Goal: Information Seeking & Learning: Learn about a topic

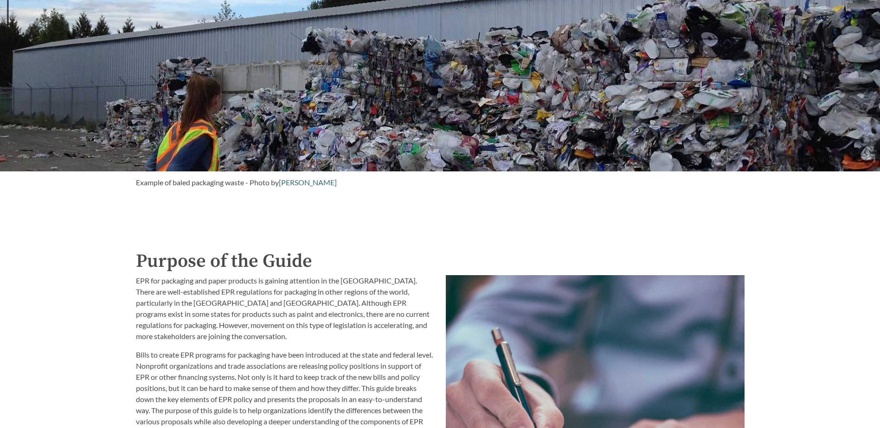
scroll to position [695, 0]
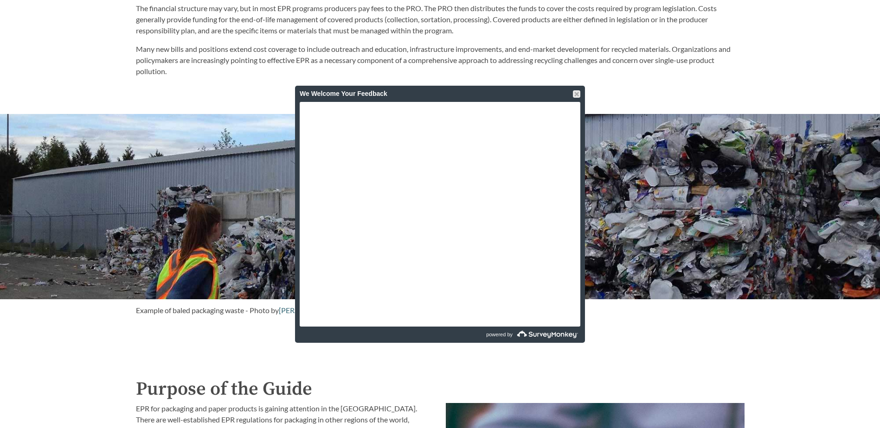
click at [580, 98] on div "We Welcome Your Feedback" at bounding box center [440, 94] width 290 height 16
click at [578, 92] on div at bounding box center [576, 93] width 7 height 7
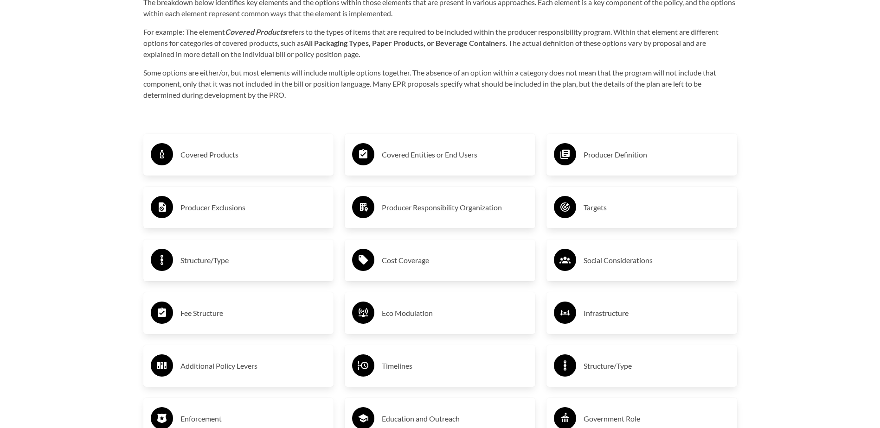
scroll to position [1576, 0]
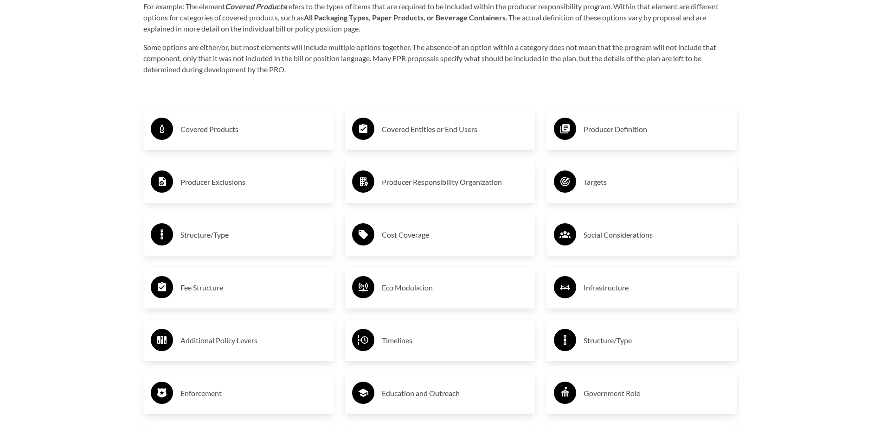
click at [594, 147] on div "Producer Definition" at bounding box center [641, 129] width 191 height 42
click at [608, 134] on h3 "Producer Definition" at bounding box center [656, 129] width 146 height 15
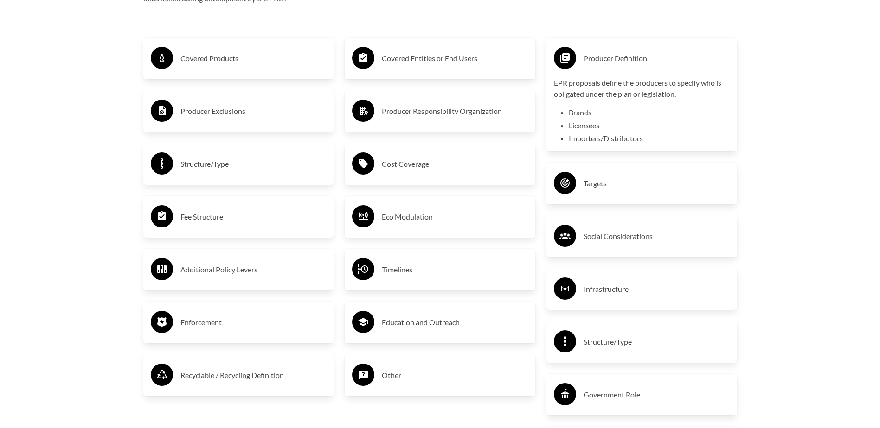
scroll to position [1623, 0]
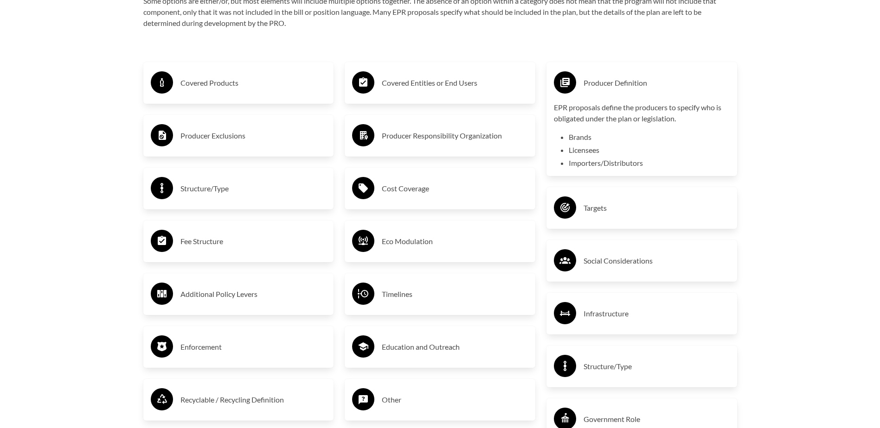
click at [233, 93] on div "Covered Products" at bounding box center [239, 83] width 176 height 27
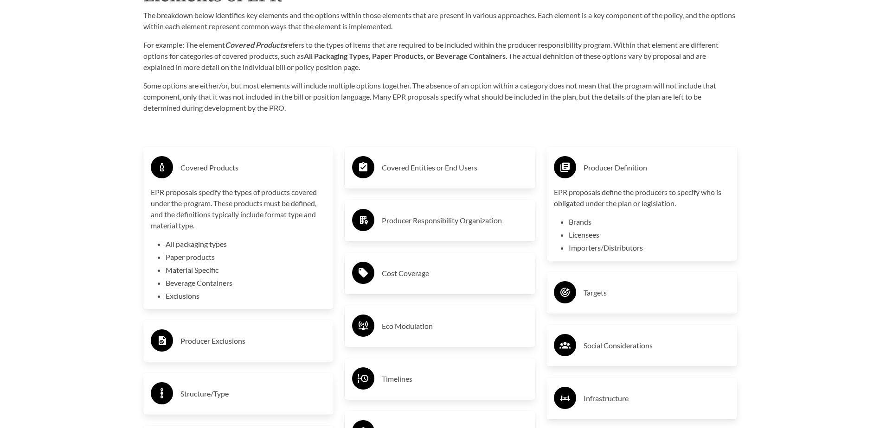
scroll to position [1530, 0]
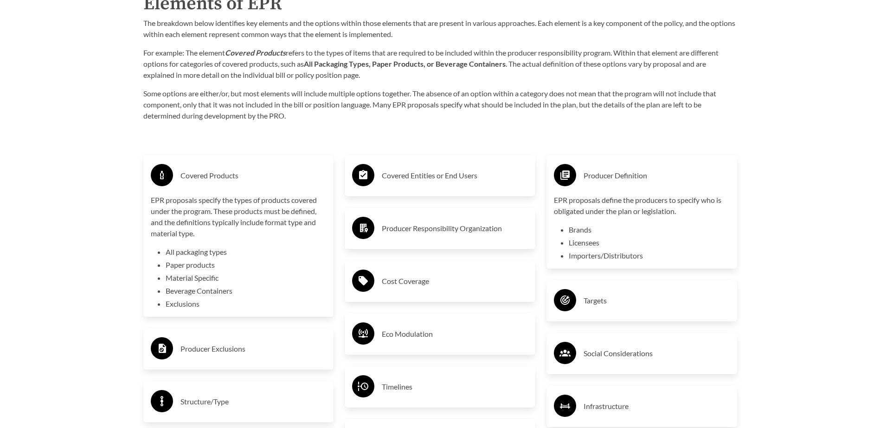
click at [417, 172] on h3 "Covered Entities or End Users" at bounding box center [455, 175] width 146 height 15
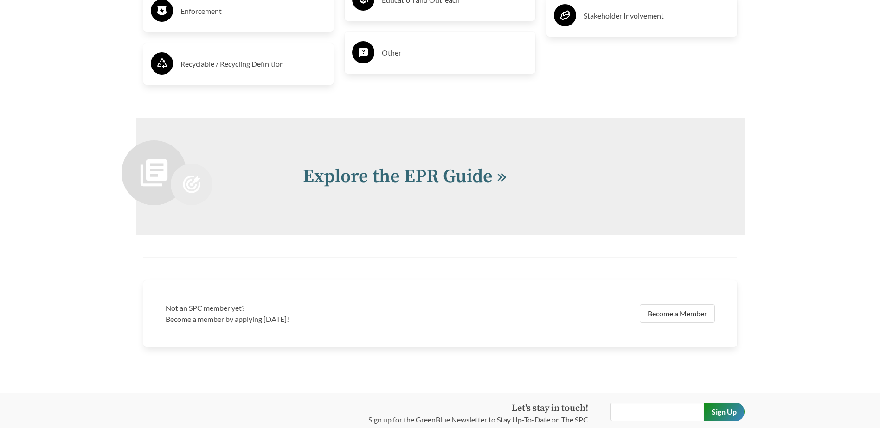
scroll to position [2086, 0]
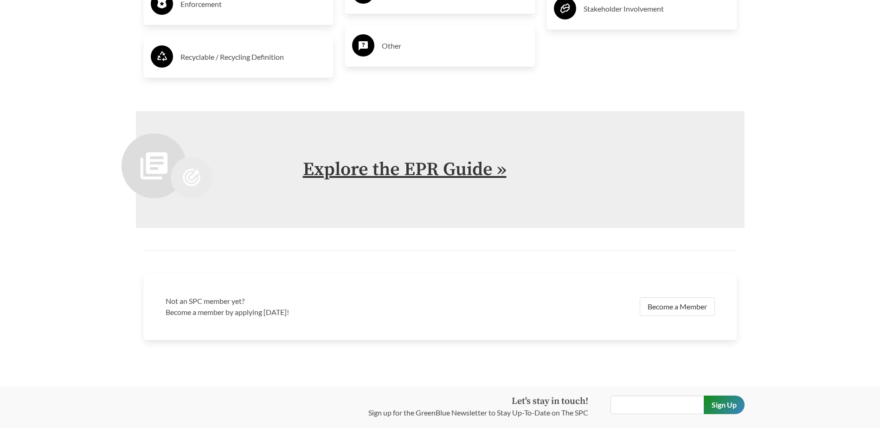
click at [402, 168] on link "Explore the EPR Guide »" at bounding box center [405, 169] width 204 height 23
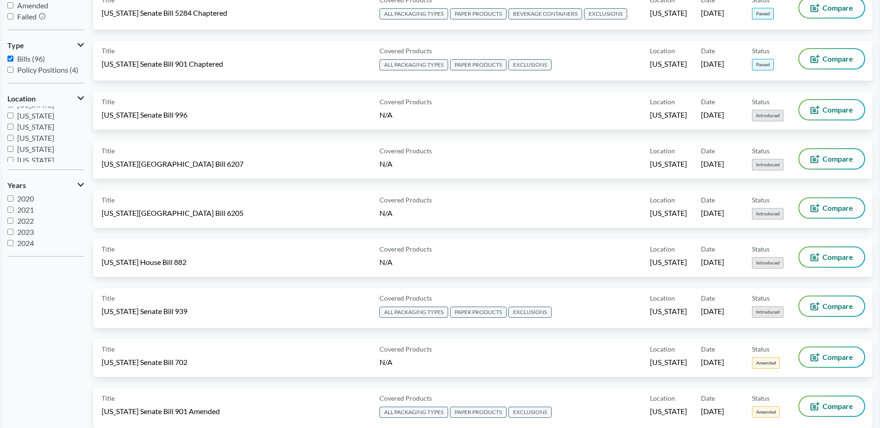
scroll to position [139, 0]
click at [45, 139] on span "[US_STATE]" at bounding box center [35, 139] width 37 height 9
click at [13, 139] on input "[US_STATE]" at bounding box center [10, 140] width 6 height 6
checkbox input "true"
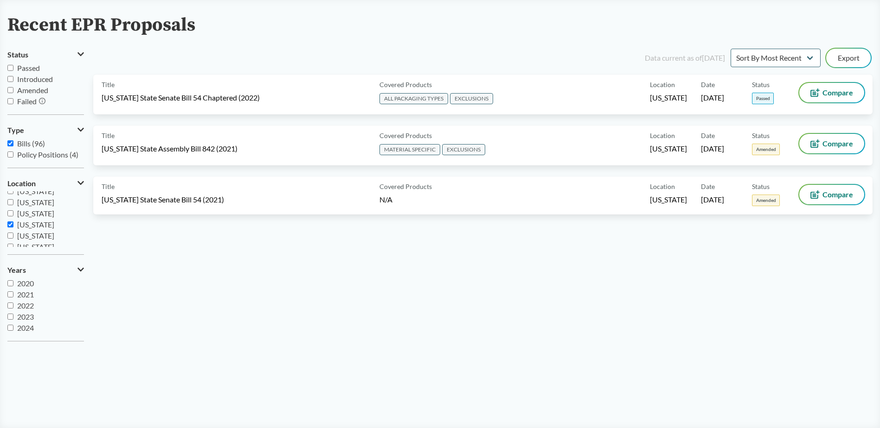
scroll to position [46, 0]
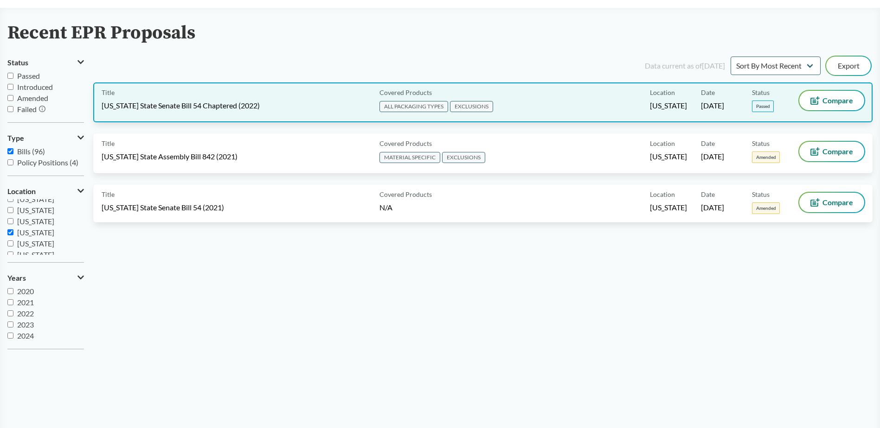
click at [166, 105] on span "[US_STATE] State Senate Bill 54 Chaptered (2022)" at bounding box center [181, 106] width 158 height 10
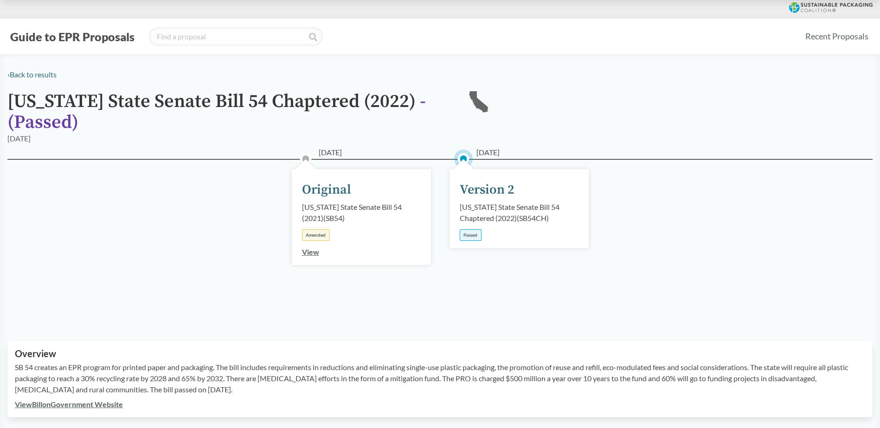
click at [469, 237] on div "Passed" at bounding box center [470, 236] width 22 height 12
click at [492, 180] on div "Version 2" at bounding box center [486, 189] width 55 height 19
click at [477, 210] on div "[US_STATE] State Senate Bill 54 Chaptered (2022) ( SB54CH )" at bounding box center [518, 213] width 119 height 22
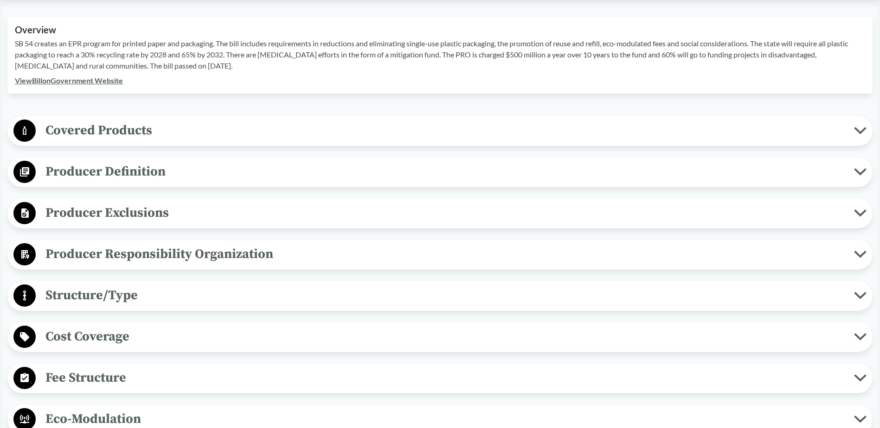
scroll to position [325, 0]
click at [164, 160] on button "Producer Definition" at bounding box center [440, 172] width 858 height 24
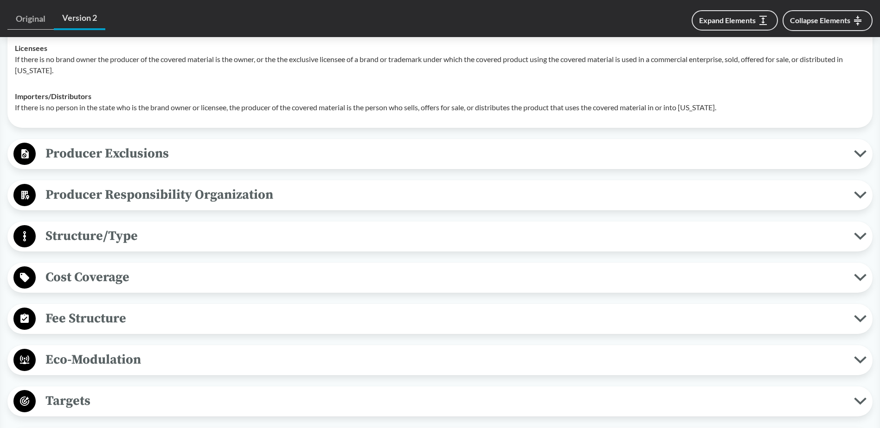
scroll to position [417, 0]
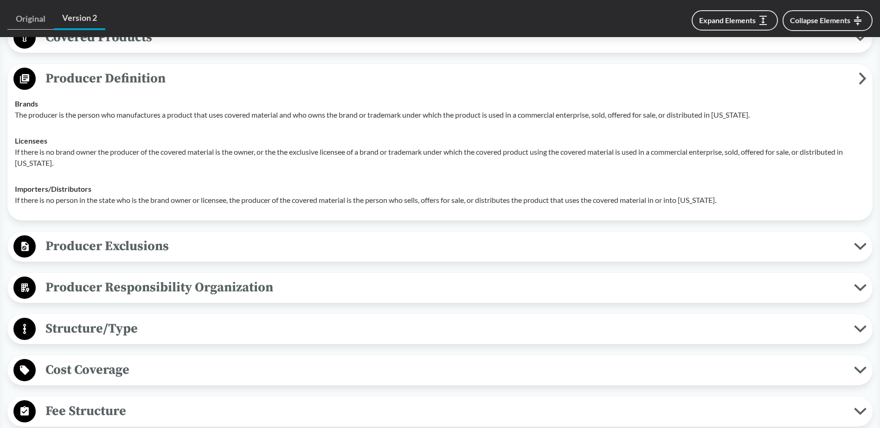
click at [23, 117] on p "The producer is the person who manufactures a product that uses covered materia…" at bounding box center [440, 114] width 850 height 11
drag, startPoint x: 26, startPoint y: 116, endPoint x: 45, endPoint y: 115, distance: 18.6
click at [45, 115] on p "The producer is the person who manufactures a product that uses covered materia…" at bounding box center [440, 114] width 850 height 11
drag, startPoint x: 45, startPoint y: 115, endPoint x: 126, endPoint y: 110, distance: 81.3
click at [126, 110] on p "The producer is the person who manufactures a product that uses covered materia…" at bounding box center [440, 114] width 850 height 11
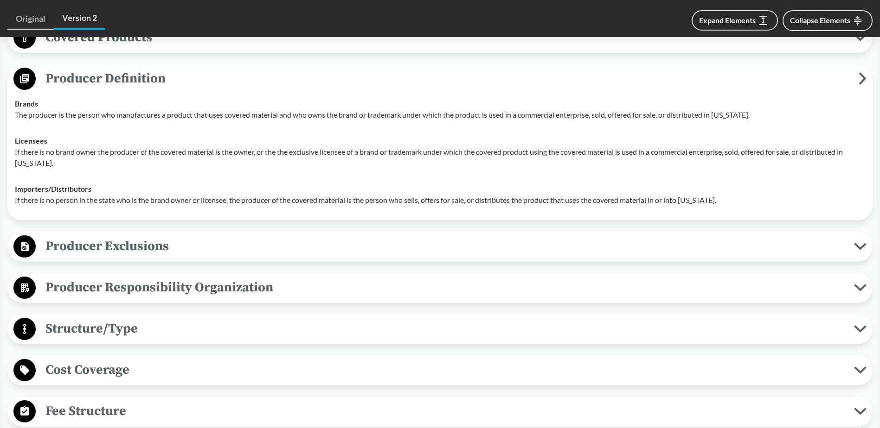
drag, startPoint x: 126, startPoint y: 110, endPoint x: 181, endPoint y: 121, distance: 55.8
click at [173, 121] on td "Brands The producer is the person who manufactures a product that uses covered …" at bounding box center [440, 109] width 858 height 37
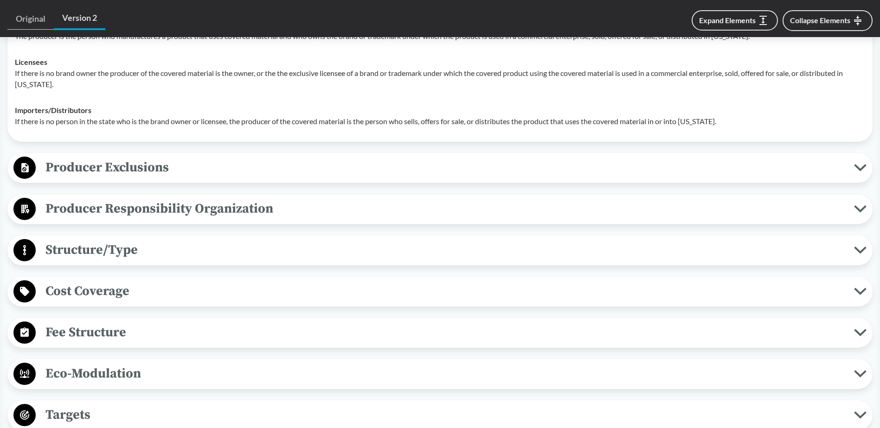
scroll to position [510, 0]
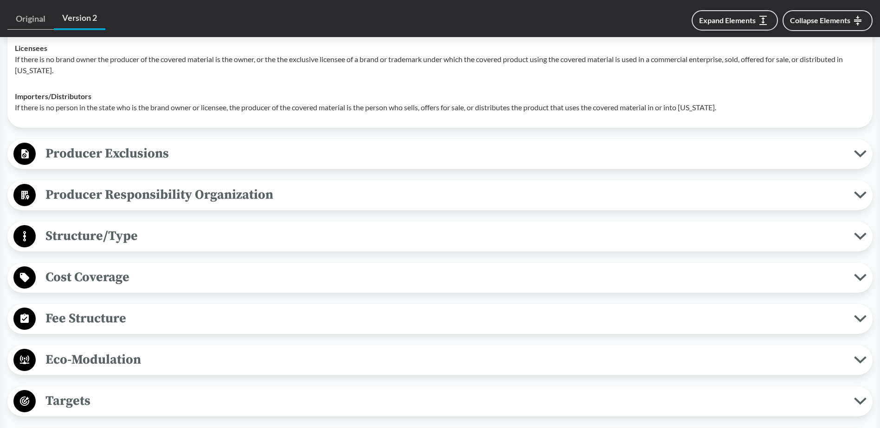
click at [104, 278] on span "Cost Coverage" at bounding box center [445, 277] width 818 height 21
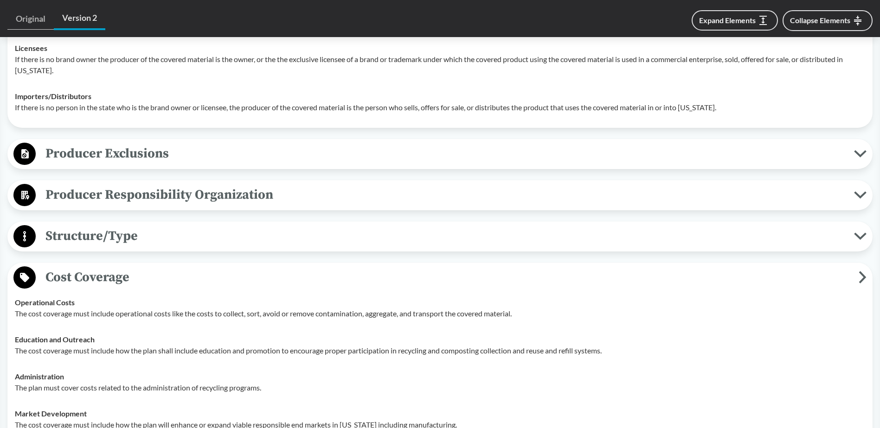
click at [93, 279] on span "Cost Coverage" at bounding box center [447, 277] width 823 height 21
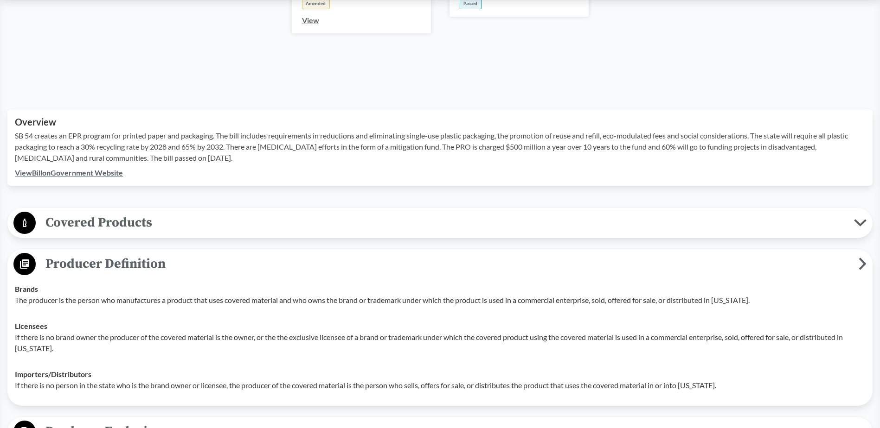
scroll to position [278, 0]
